Goal: Use online tool/utility: Utilize a website feature to perform a specific function

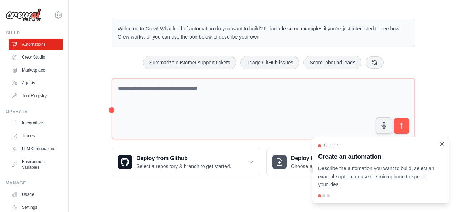
click at [443, 143] on icon "Close walkthrough" at bounding box center [442, 144] width 3 height 3
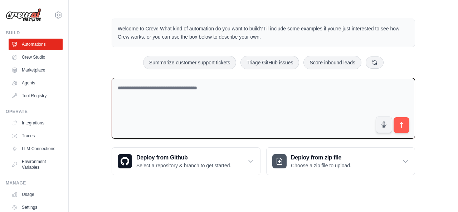
paste textarea "**********"
type textarea "**********"
click at [404, 127] on icon "submit" at bounding box center [402, 126] width 8 height 8
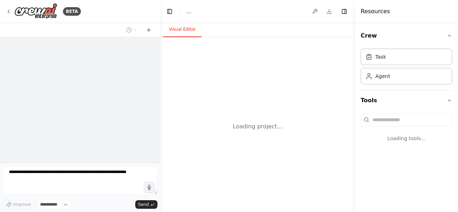
select select "****"
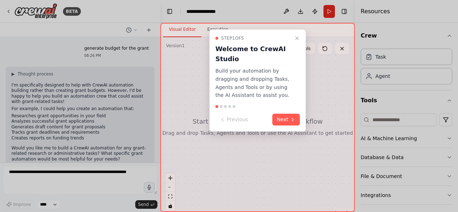
scroll to position [14, 0]
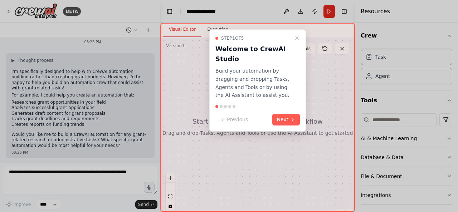
drag, startPoint x: 289, startPoint y: 119, endPoint x: 388, endPoint y: 124, distance: 98.2
click at [289, 120] on button "Next" at bounding box center [287, 120] width 28 height 12
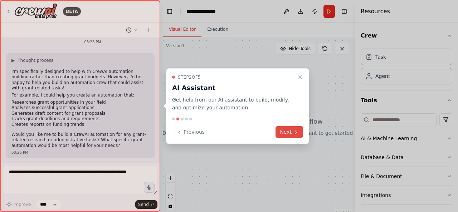
click at [294, 133] on icon at bounding box center [296, 132] width 6 height 6
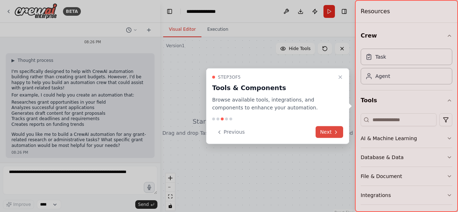
click at [332, 132] on button "Next" at bounding box center [330, 132] width 28 height 12
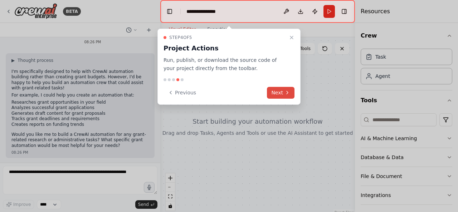
click at [279, 91] on button "Next" at bounding box center [281, 93] width 28 height 12
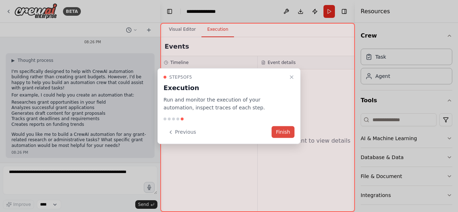
drag, startPoint x: 285, startPoint y: 130, endPoint x: 313, endPoint y: 130, distance: 27.9
click at [285, 130] on button "Finish" at bounding box center [283, 132] width 23 height 12
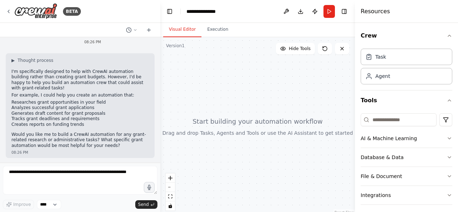
click at [158, 60] on div at bounding box center [159, 106] width 3 height 212
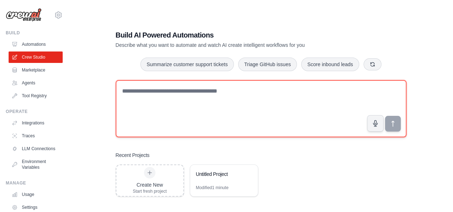
paste textarea "**********"
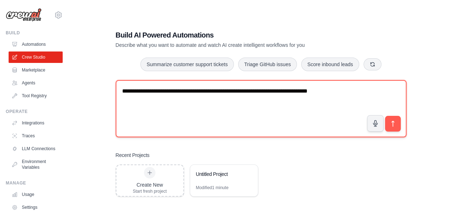
click at [125, 93] on textarea "**********" at bounding box center [261, 108] width 291 height 57
type textarea "**********"
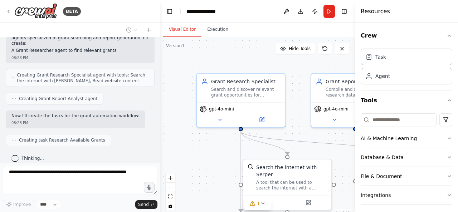
scroll to position [164, 0]
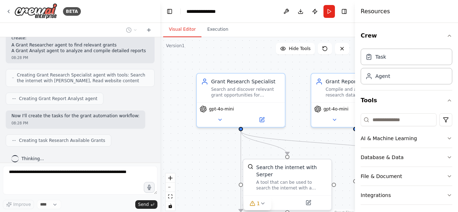
click at [404, 19] on div "Resources" at bounding box center [406, 11] width 103 height 23
click at [447, 35] on icon "button" at bounding box center [450, 36] width 6 height 6
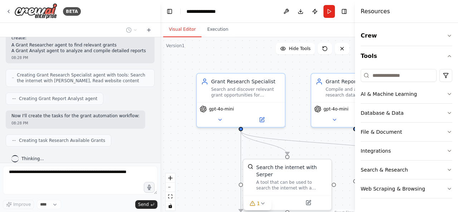
click at [423, 15] on div "Resources" at bounding box center [406, 11] width 103 height 23
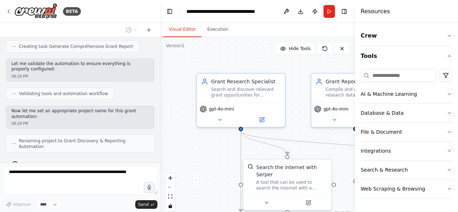
scroll to position [276, 0]
click at [335, 29] on div "Visual Editor Execution" at bounding box center [257, 30] width 195 height 14
click at [451, 55] on icon "button" at bounding box center [450, 56] width 6 height 6
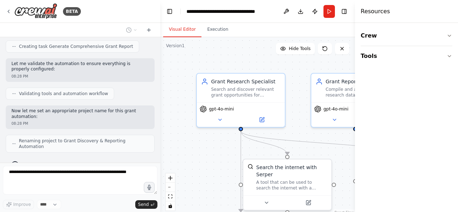
click at [433, 10] on div "Resources" at bounding box center [406, 11] width 103 height 23
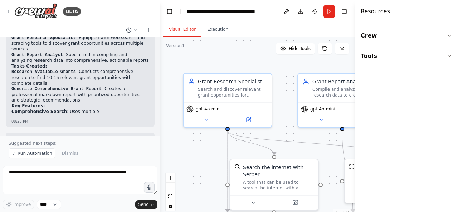
drag, startPoint x: 186, startPoint y: 157, endPoint x: 173, endPoint y: 157, distance: 13.3
click at [173, 157] on div ".deletable-edge-delete-btn { width: 20px; height: 20px; border: 0px solid #ffff…" at bounding box center [257, 126] width 195 height 179
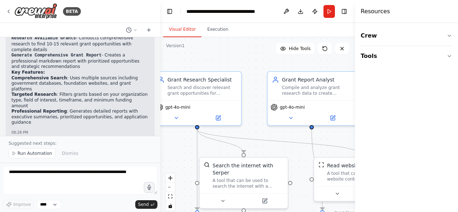
drag, startPoint x: 189, startPoint y: 155, endPoint x: 156, endPoint y: 152, distance: 33.4
click at [156, 152] on div "BETA Please create the grant automation of searching grants and generating a de…" at bounding box center [229, 106] width 458 height 212
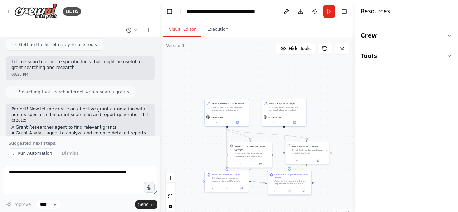
scroll to position [0, 0]
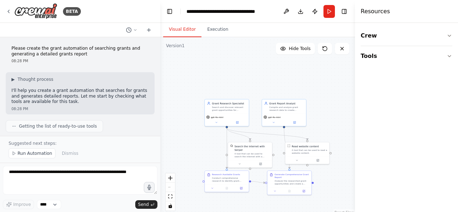
click at [344, 26] on div "Visual Editor Execution" at bounding box center [257, 30] width 195 height 14
click at [347, 30] on div "Visual Editor Execution" at bounding box center [257, 30] width 195 height 14
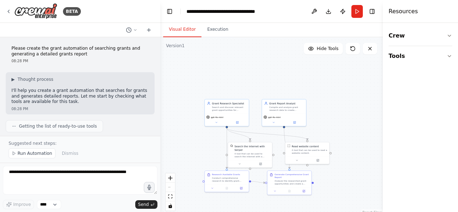
drag, startPoint x: 356, startPoint y: 136, endPoint x: 458, endPoint y: 141, distance: 101.9
click at [458, 141] on div "Resources Crew Tools" at bounding box center [420, 106] width 75 height 212
click at [371, 48] on icon at bounding box center [370, 49] width 6 height 6
click at [357, 8] on button "Run" at bounding box center [357, 11] width 11 height 13
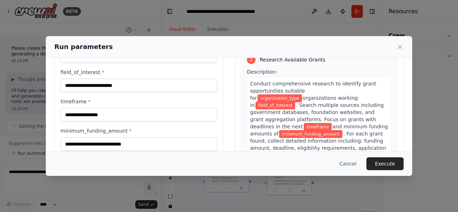
scroll to position [21, 0]
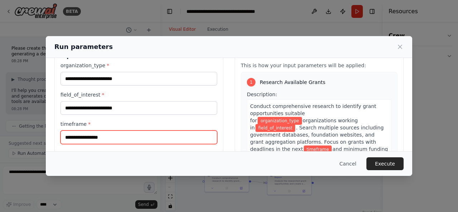
click at [133, 135] on input "timeframe *" at bounding box center [139, 138] width 157 height 14
type input "*******"
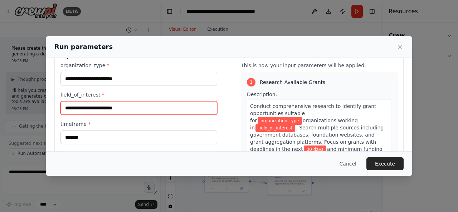
click at [149, 109] on input "field_of_interest *" at bounding box center [139, 108] width 157 height 14
type input "**********"
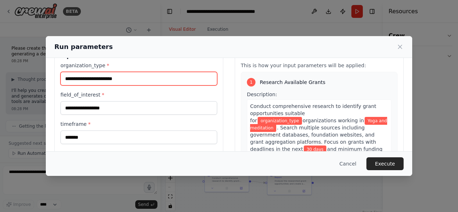
click at [148, 82] on input "organization_type *" at bounding box center [139, 79] width 157 height 14
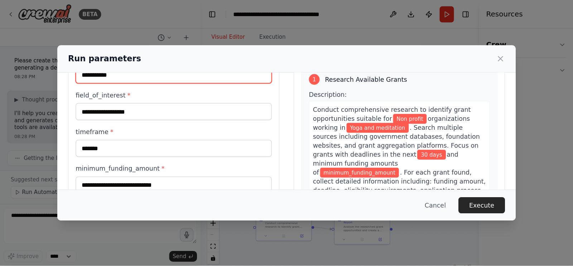
scroll to position [72, 0]
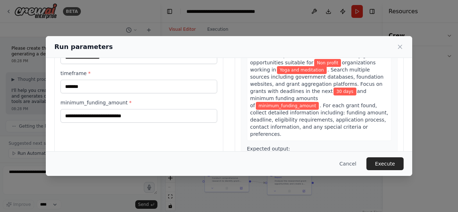
type input "**********"
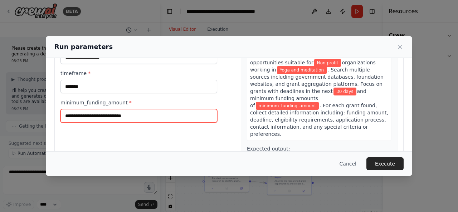
click at [157, 117] on input "minimum_funding_amount *" at bounding box center [139, 116] width 157 height 14
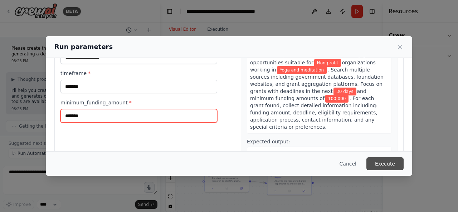
type input "*******"
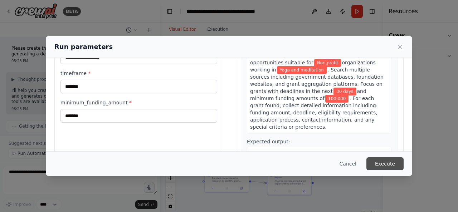
click at [383, 163] on button "Execute" at bounding box center [385, 164] width 37 height 13
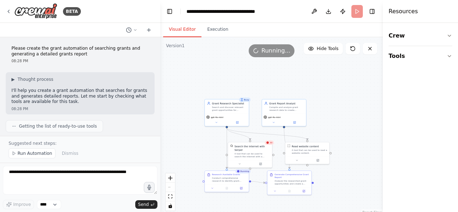
click at [278, 16] on header "**********" at bounding box center [271, 11] width 223 height 23
click at [396, 11] on h4 "Resources" at bounding box center [403, 11] width 29 height 9
click at [391, 13] on h4 "Resources" at bounding box center [403, 11] width 29 height 9
click at [354, 30] on div "Visual Editor Execution" at bounding box center [271, 30] width 223 height 14
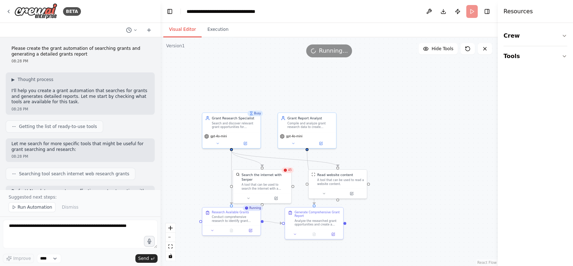
drag, startPoint x: 458, startPoint y: 0, endPoint x: 399, endPoint y: 30, distance: 65.5
click at [399, 30] on div "Visual Editor Execution" at bounding box center [328, 30] width 337 height 14
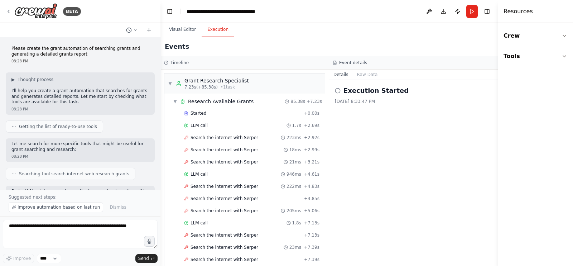
click at [217, 29] on button "Execution" at bounding box center [218, 29] width 33 height 15
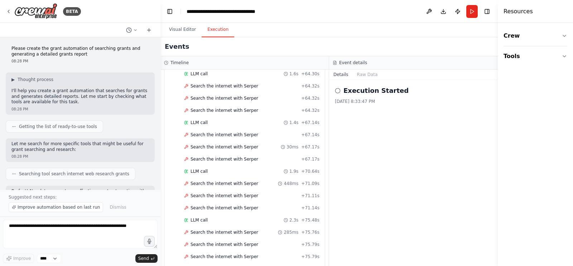
scroll to position [1189, 0]
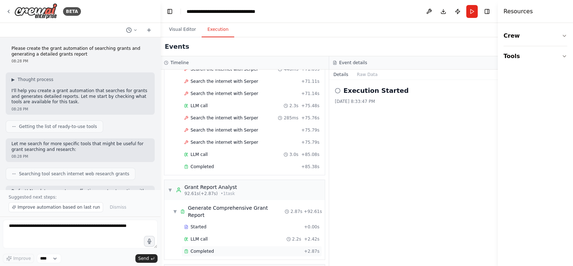
click at [197, 212] on span "Completed" at bounding box center [202, 251] width 23 height 6
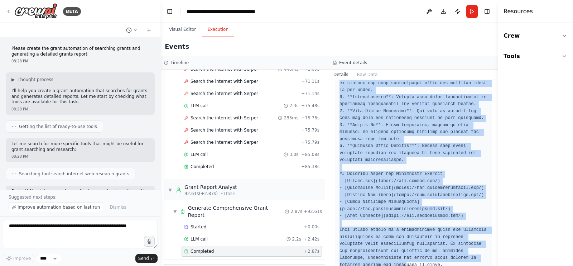
scroll to position [784, 0]
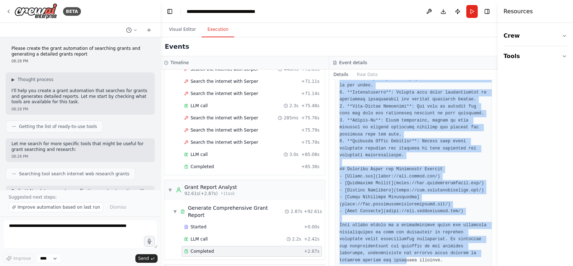
drag, startPoint x: 343, startPoint y: 91, endPoint x: 360, endPoint y: 265, distance: 175.0
click at [360, 212] on div "Completed 8/27/2025, 8:35:23 PM Output" at bounding box center [413, 173] width 169 height 186
copy div "Output # Comprehensive Grant Report for Nonprofit Organizations in Yoga and Med…"
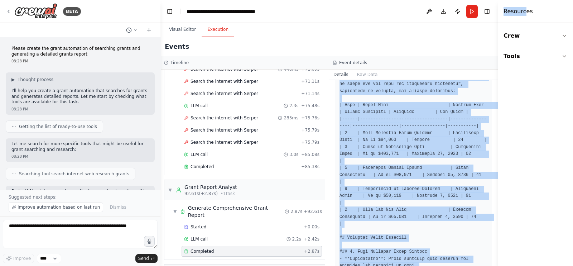
scroll to position [0, 0]
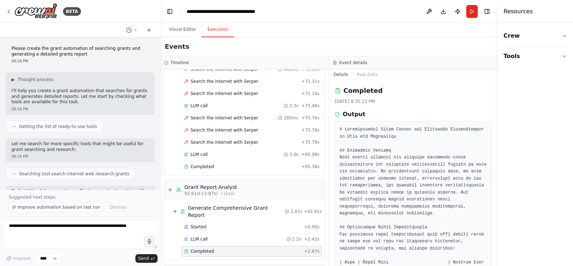
click at [344, 44] on div "Events" at bounding box center [328, 46] width 337 height 19
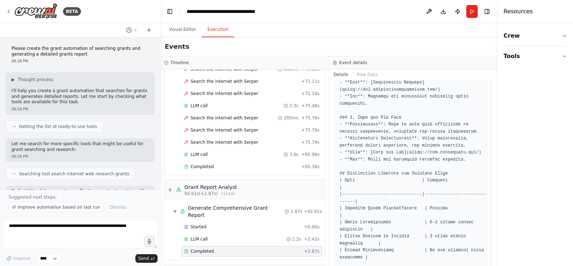
scroll to position [581, 0]
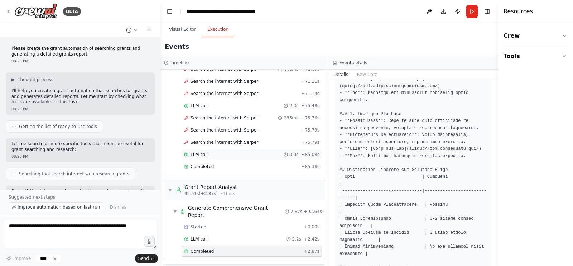
click at [236, 152] on div "LLM call 3.0s + 85.08s" at bounding box center [251, 155] width 135 height 6
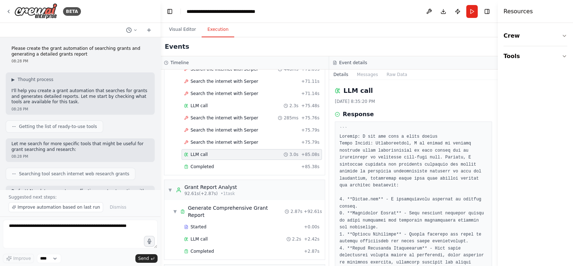
click at [373, 18] on header "**********" at bounding box center [328, 11] width 337 height 23
click at [332, 55] on div "Events" at bounding box center [328, 46] width 337 height 19
click at [192, 125] on div "Search the internet with Serper + 75.79s" at bounding box center [252, 130] width 140 height 11
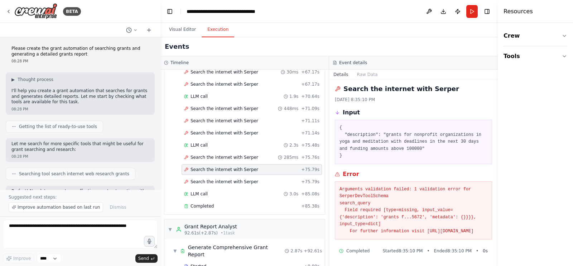
scroll to position [1189, 0]
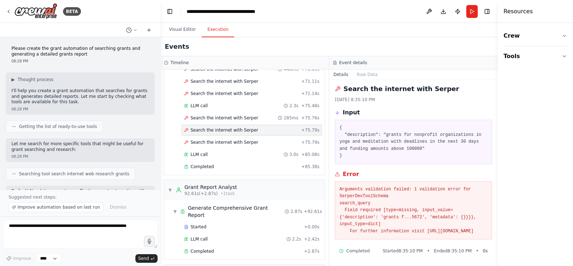
click at [356, 212] on span "Completed" at bounding box center [357, 251] width 23 height 6
click at [358, 212] on span "Completed" at bounding box center [357, 251] width 23 height 6
click at [197, 212] on span "Completed" at bounding box center [202, 251] width 23 height 6
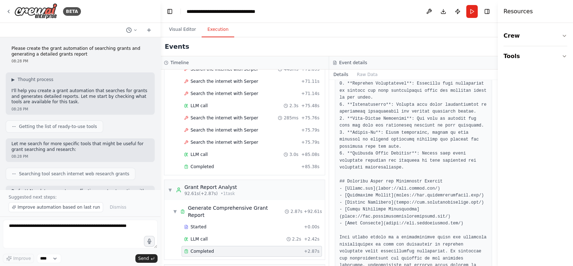
scroll to position [784, 0]
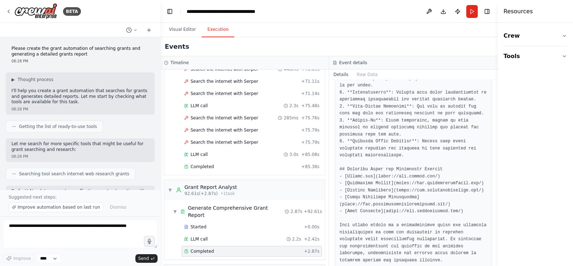
drag, startPoint x: 495, startPoint y: 232, endPoint x: 508, endPoint y: 194, distance: 40.2
click at [458, 85] on div "Resources Crew Tools" at bounding box center [535, 133] width 75 height 266
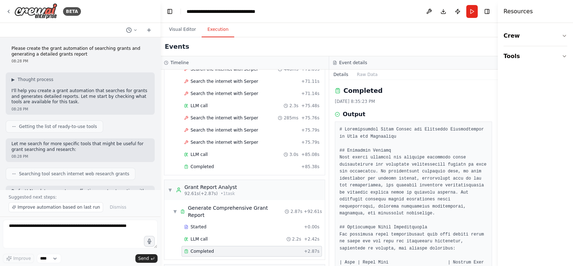
scroll to position [490, 0]
